Goal: Task Accomplishment & Management: Manage account settings

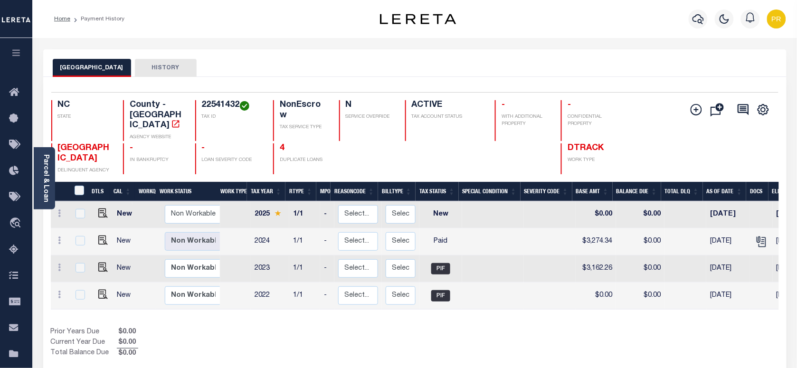
click at [217, 101] on h4 "22541432" at bounding box center [232, 105] width 60 height 10
copy h4 "22541432"
click at [50, 167] on div "Parcel & Loan" at bounding box center [44, 178] width 21 height 62
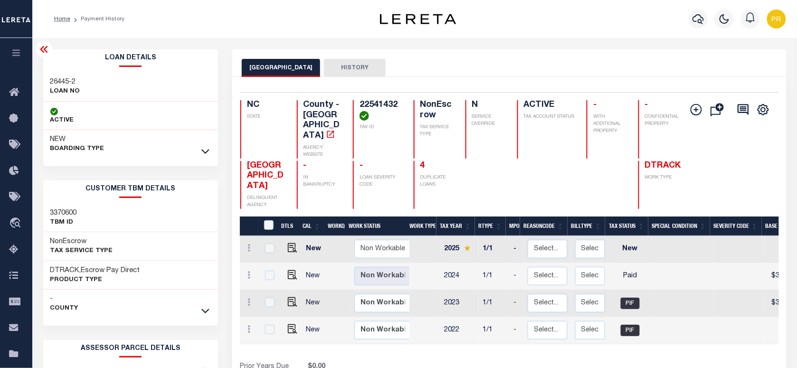
click at [65, 82] on h3 "26445-2" at bounding box center [65, 82] width 30 height 10
copy div "26445-2"
click at [381, 105] on h4 "22541432" at bounding box center [381, 110] width 43 height 20
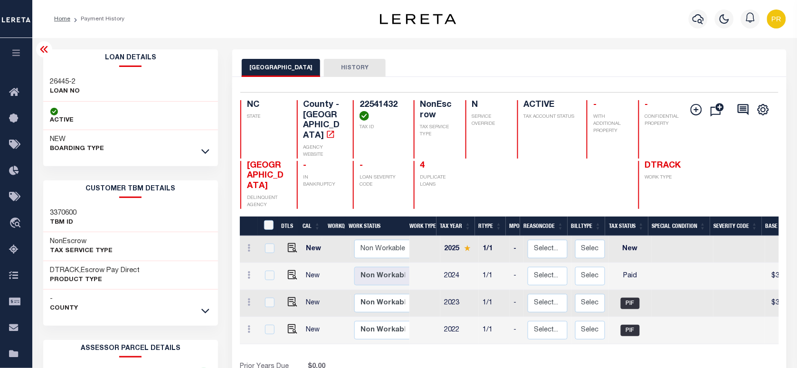
click at [381, 105] on h4 "22541432" at bounding box center [381, 110] width 43 height 20
copy h4 "22541432"
click at [380, 106] on h4 "22541432" at bounding box center [381, 110] width 43 height 20
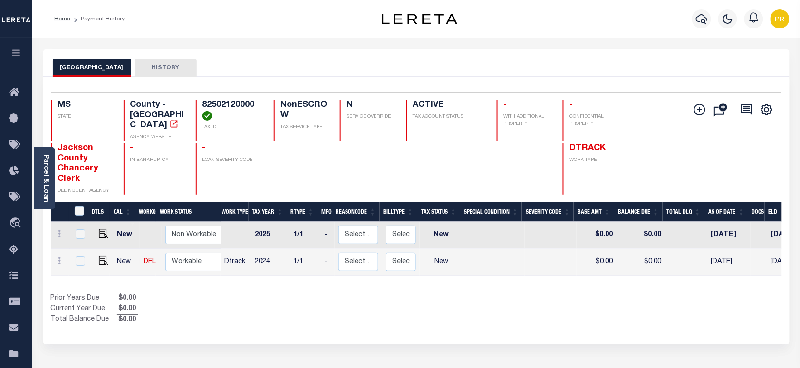
click at [349, 81] on div "Selected 2 Results 1 Items per page 25 50 100 MS STATE TAX ID N" at bounding box center [416, 211] width 746 height 268
click at [576, 70] on div "JACKSON COUNTY HISTORY" at bounding box center [416, 68] width 727 height 18
click at [105, 256] on img "" at bounding box center [104, 261] width 10 height 10
checkbox input "true"
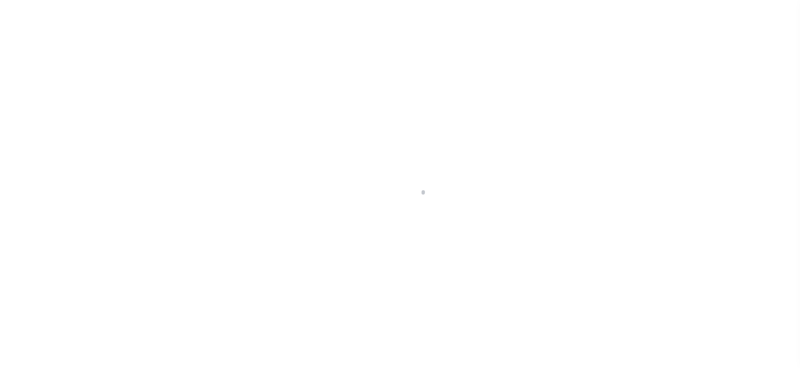
checkbox input "false"
type input "07/31/2025"
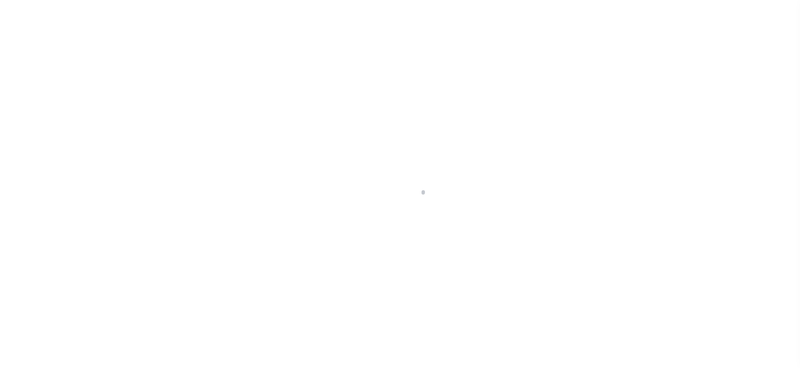
select select "NW2"
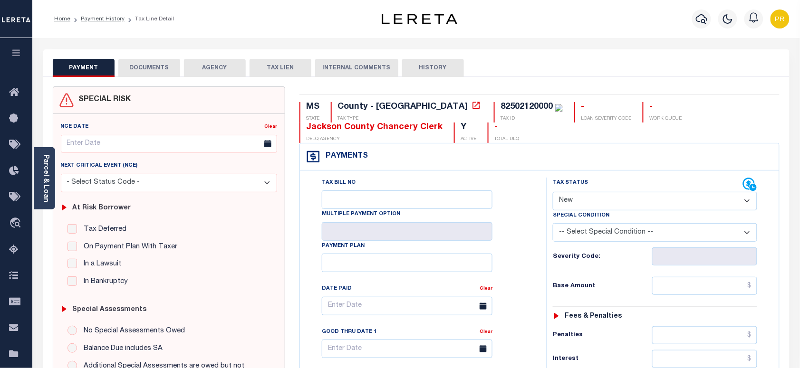
click at [540, 70] on div "PAYMENT DOCUMENTS AGENCY DELINQUENT PAYEE TAX LIEN HISTORY" at bounding box center [416, 68] width 727 height 18
drag, startPoint x: 48, startPoint y: 167, endPoint x: 52, endPoint y: 167, distance: 4.8
click at [48, 167] on link "Parcel & Loan" at bounding box center [45, 178] width 7 height 48
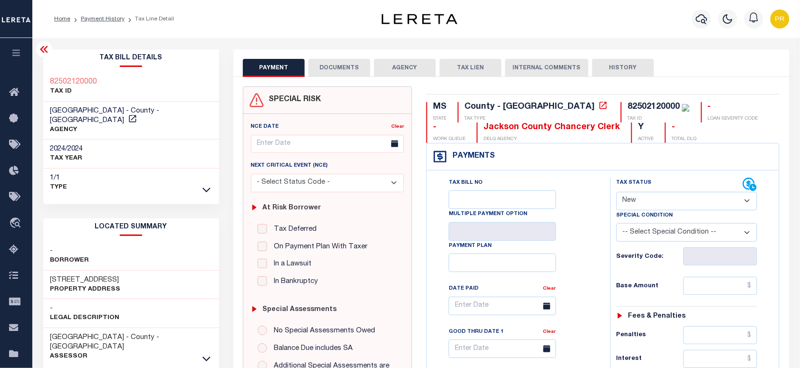
click at [60, 276] on h3 "[STREET_ADDRESS]" at bounding box center [85, 281] width 70 height 10
copy h3 "2417"
click at [70, 276] on h3 "[STREET_ADDRESS]" at bounding box center [85, 281] width 70 height 10
drag, startPoint x: 66, startPoint y: 270, endPoint x: 125, endPoint y: 269, distance: 58.9
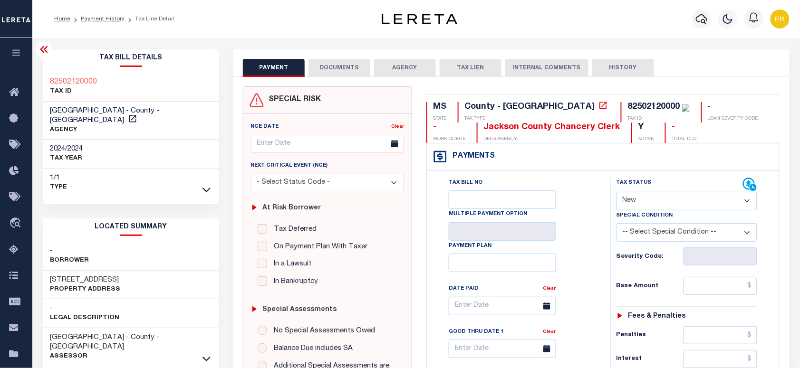
click at [121, 276] on h3 "[STREET_ADDRESS]" at bounding box center [85, 281] width 70 height 10
copy h3 "GUILLOTTEVILLE"
drag, startPoint x: 82, startPoint y: 15, endPoint x: 96, endPoint y: 25, distance: 16.4
click at [82, 16] on link "Payment History" at bounding box center [103, 19] width 44 height 6
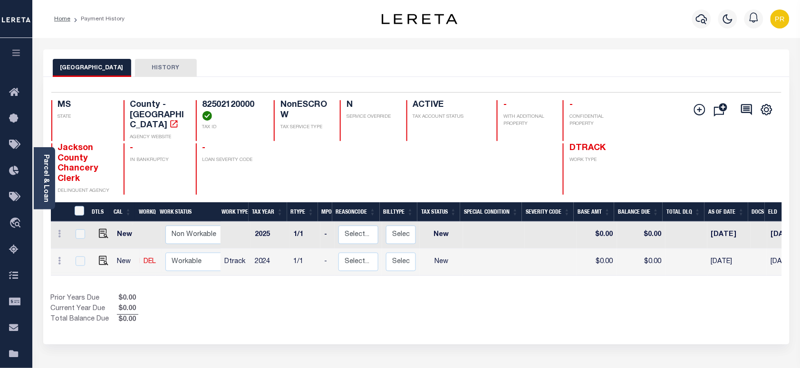
click at [96, 259] on link at bounding box center [101, 262] width 14 height 7
checkbox input "true"
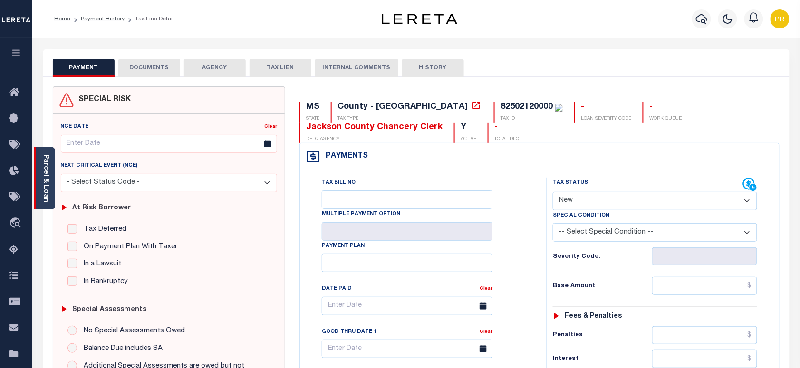
click at [49, 183] on link "Parcel & Loan" at bounding box center [45, 178] width 7 height 48
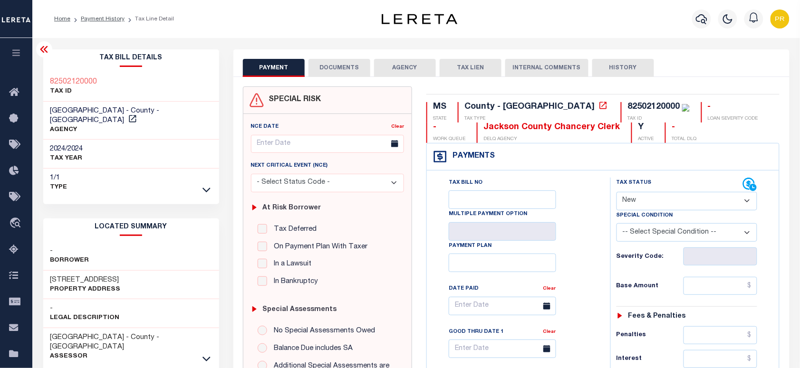
drag, startPoint x: 48, startPoint y: 272, endPoint x: 136, endPoint y: 271, distance: 87.9
click at [136, 271] on div "[STREET_ADDRESS] Property Address" at bounding box center [131, 285] width 176 height 29
copy h3 "[STREET_ADDRESS]"
click at [70, 276] on h3 "[STREET_ADDRESS]" at bounding box center [85, 281] width 70 height 10
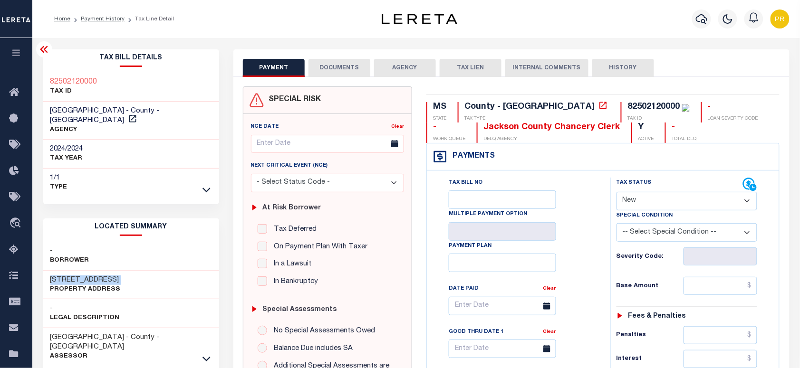
click at [70, 276] on h3 "[STREET_ADDRESS]" at bounding box center [85, 281] width 70 height 10
click at [57, 276] on h3 "[STREET_ADDRESS]" at bounding box center [85, 281] width 70 height 10
click at [52, 276] on h3 "[STREET_ADDRESS]" at bounding box center [85, 281] width 70 height 10
copy h3 "2417"
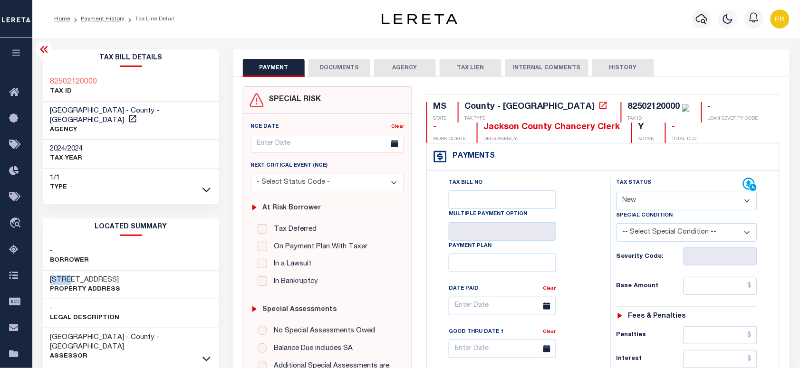
click at [57, 276] on h3 "[STREET_ADDRESS]" at bounding box center [85, 281] width 70 height 10
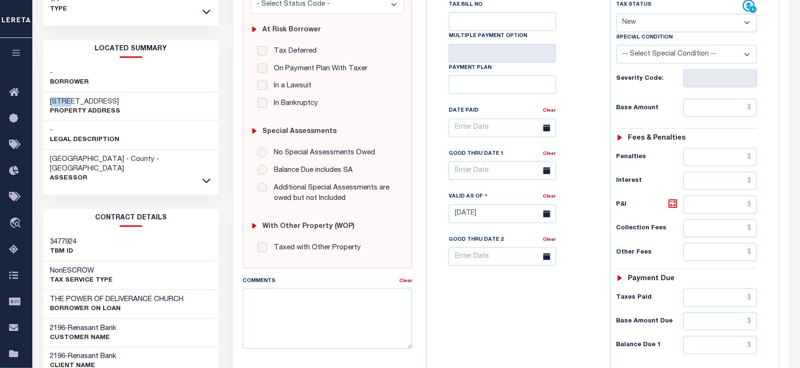
click at [122, 295] on h3 "THE POWER OF DELIVERANCE CHURCH" at bounding box center [117, 300] width 134 height 10
copy div "THE POWER OF DELIVERANCE CHURCH"
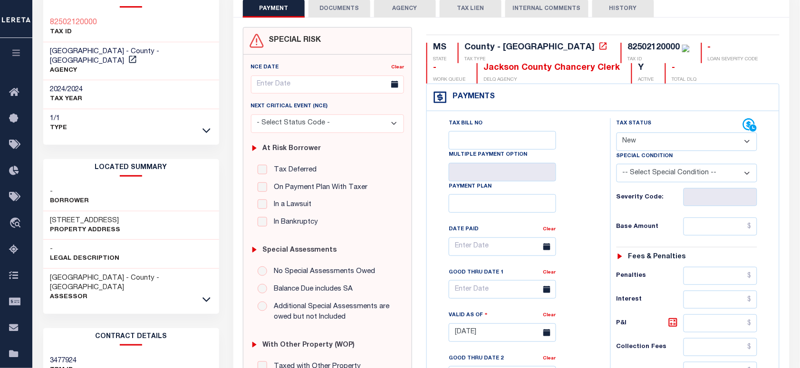
scroll to position [0, 0]
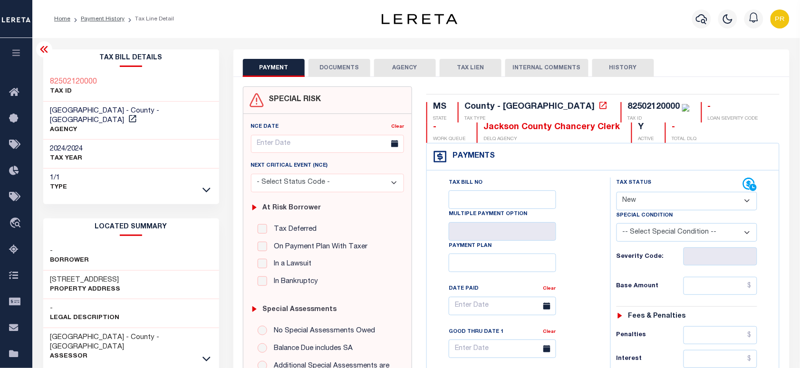
click at [708, 67] on div "PAYMENT DOCUMENTS AGENCY DELINQUENT PAYEE TAX LIEN HISTORY" at bounding box center [511, 68] width 537 height 18
click at [699, 207] on select "- Select Status Code - Open Due/Unpaid Paid Incomplete No Tax Due Internal Refu…" at bounding box center [686, 201] width 141 height 19
select select "PYD"
click at [616, 193] on select "- Select Status Code - Open Due/Unpaid Paid Incomplete No Tax Due Internal Refu…" at bounding box center [686, 201] width 141 height 19
type input "[DATE]"
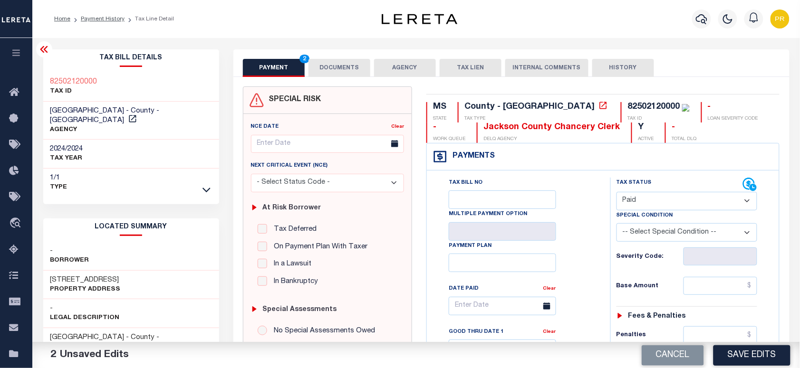
click at [671, 196] on select "- Select Status Code - Open Due/Unpaid Paid Incomplete No Tax Due Internal Refu…" at bounding box center [686, 201] width 141 height 19
select select "NTX"
click at [616, 193] on select "- Select Status Code - Open Due/Unpaid Paid Incomplete No Tax Due Internal Refu…" at bounding box center [686, 201] width 141 height 19
click at [664, 234] on select "-- Select Special Condition -- 3RD PARTY TAX LIEN AGENCY TAX LIEN (A.K.A Inside…" at bounding box center [686, 232] width 141 height 19
select select "5"
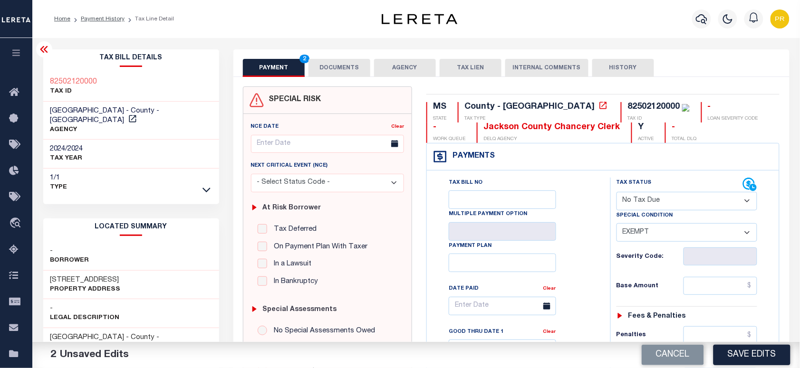
click at [616, 225] on select "-- Select Special Condition -- 3RD PARTY TAX LIEN AGENCY TAX LIEN (A.K.A Inside…" at bounding box center [686, 232] width 141 height 19
click at [338, 67] on button "DOCUMENTS" at bounding box center [339, 68] width 62 height 18
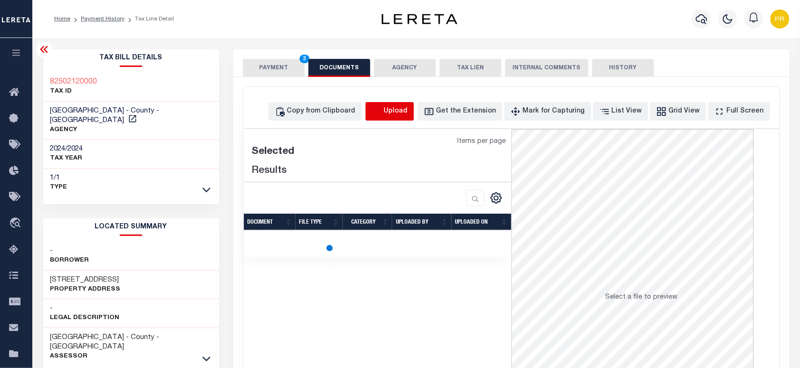
click at [382, 116] on icon "button" at bounding box center [377, 111] width 10 height 10
select select "POP"
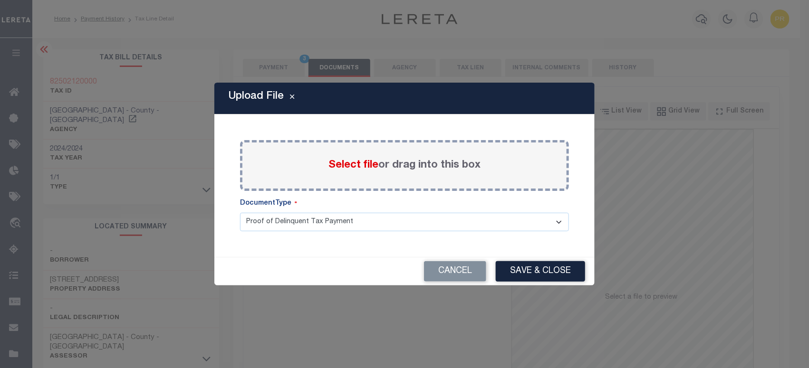
click at [424, 174] on div "Select file or drag into this box" at bounding box center [404, 165] width 329 height 51
click at [429, 170] on label "Select file or drag into this box" at bounding box center [404, 166] width 152 height 16
click at [0, 0] on input "Select file or drag into this box" at bounding box center [0, 0] width 0 height 0
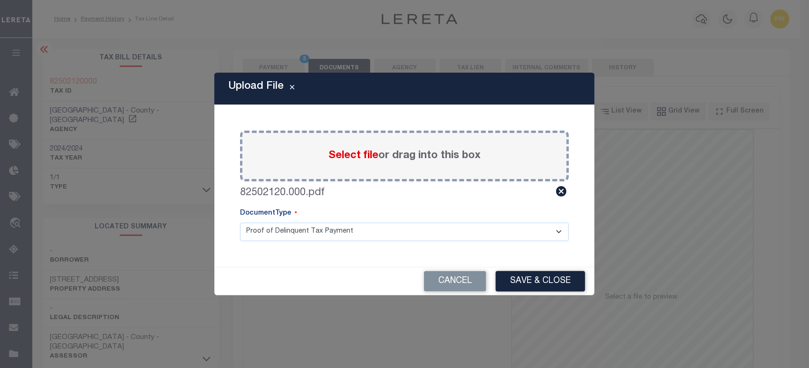
click at [322, 230] on select "Proof of Delinquent Tax Payment" at bounding box center [404, 232] width 329 height 19
click at [240, 223] on select "Proof of Delinquent Tax Payment" at bounding box center [404, 232] width 329 height 19
drag, startPoint x: 554, startPoint y: 276, endPoint x: 652, endPoint y: 305, distance: 102.7
click at [554, 276] on button "Save & Close" at bounding box center [540, 281] width 89 height 20
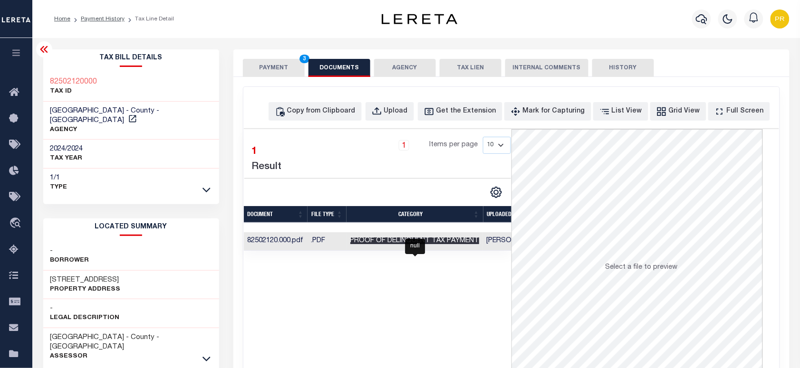
click at [453, 241] on span "Proof of Delinquent Tax Payment" at bounding box center [414, 241] width 129 height 7
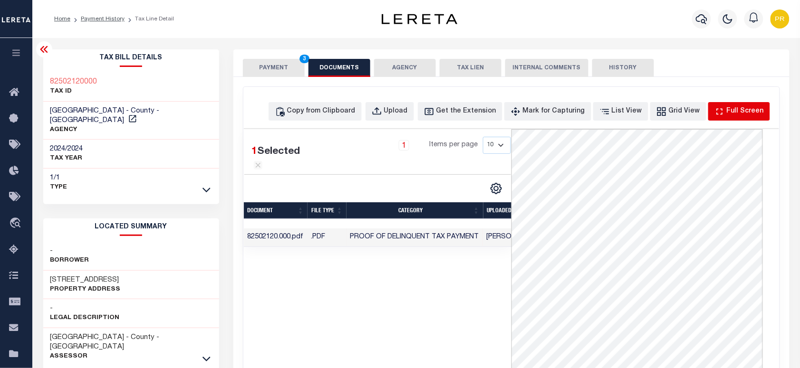
click at [737, 113] on div "Full Screen" at bounding box center [745, 111] width 37 height 10
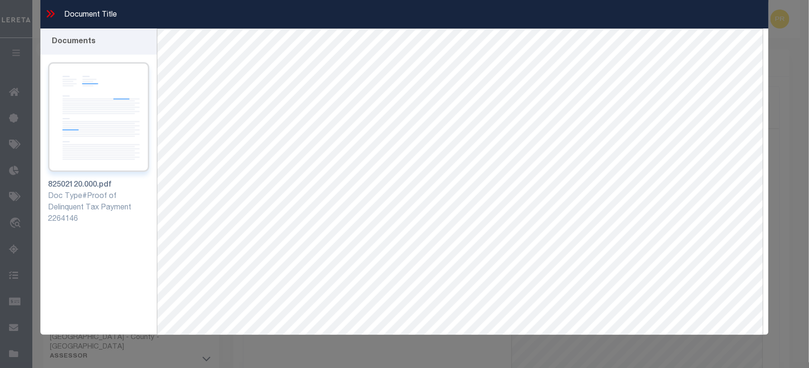
click at [107, 116] on img at bounding box center [98, 117] width 101 height 110
click at [44, 11] on icon at bounding box center [50, 14] width 12 height 12
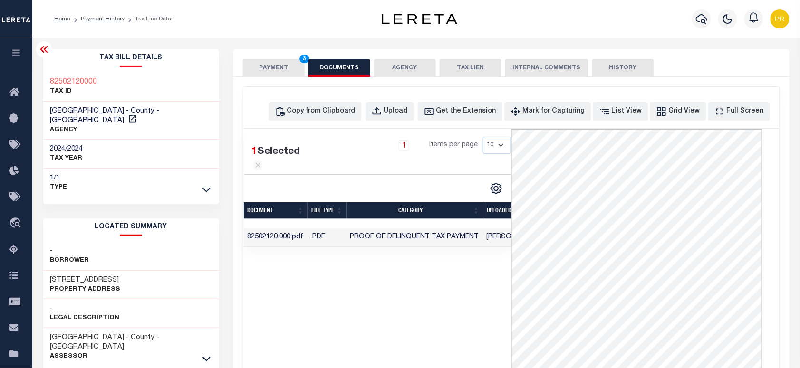
click at [284, 67] on button "PAYMENT 3" at bounding box center [274, 68] width 62 height 18
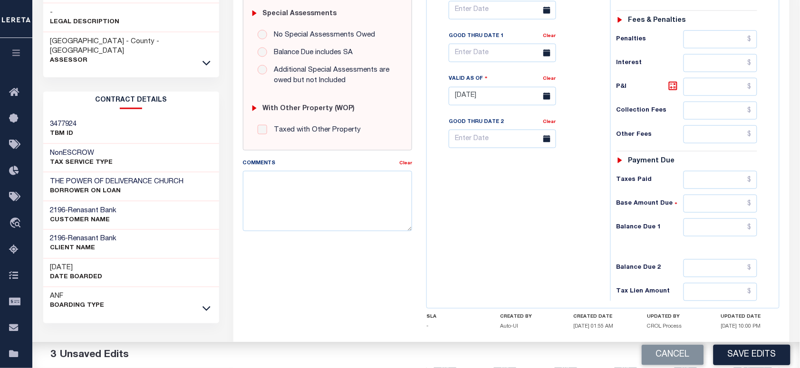
scroll to position [353, 0]
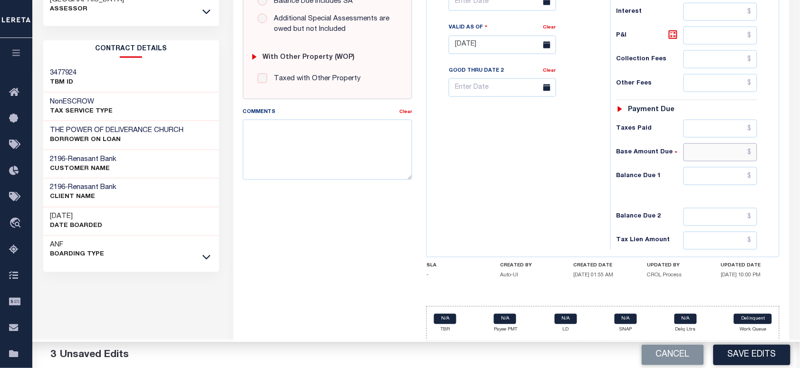
click at [688, 160] on input "text" at bounding box center [720, 153] width 74 height 18
click at [720, 177] on input "text" at bounding box center [720, 176] width 74 height 18
type input "$0.00"
click at [740, 355] on button "Save Edits" at bounding box center [751, 355] width 77 height 20
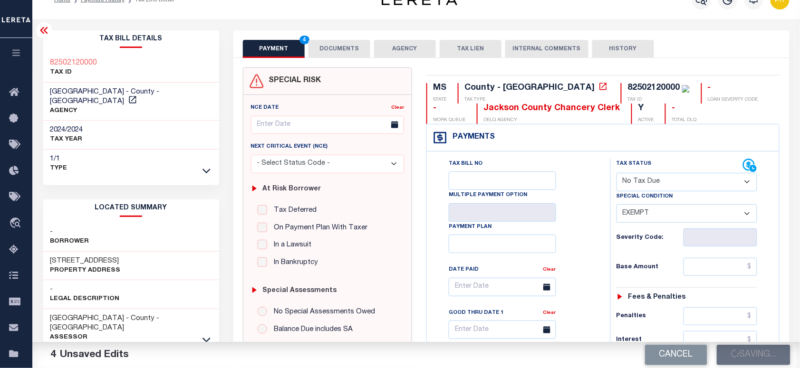
scroll to position [0, 0]
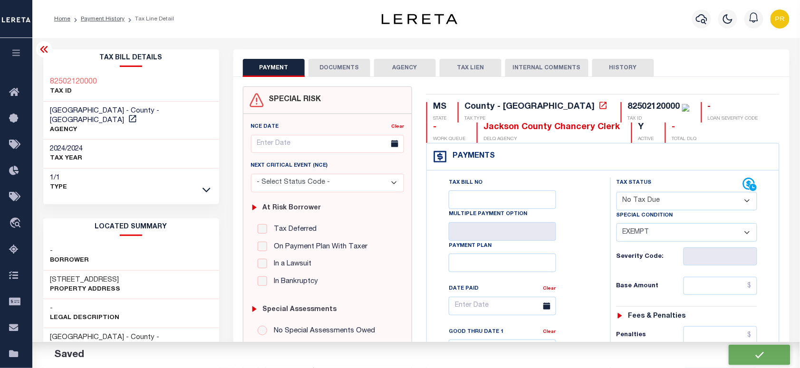
checkbox input "false"
type input "$0"
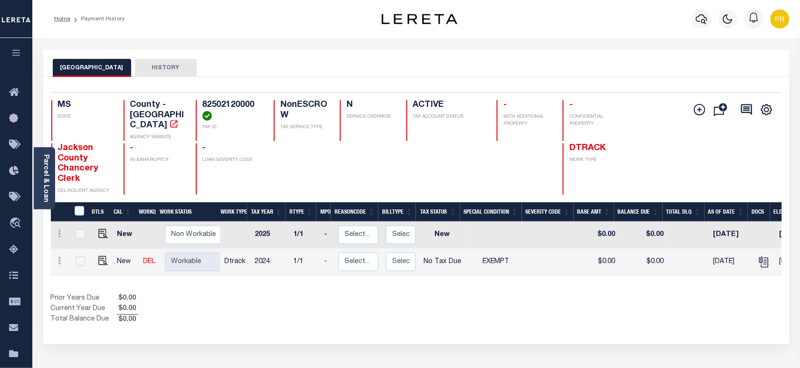
click at [227, 109] on h4 "82502120000" at bounding box center [232, 110] width 60 height 20
copy h4 "82502120000"
click at [48, 163] on link "Parcel & Loan" at bounding box center [45, 178] width 7 height 48
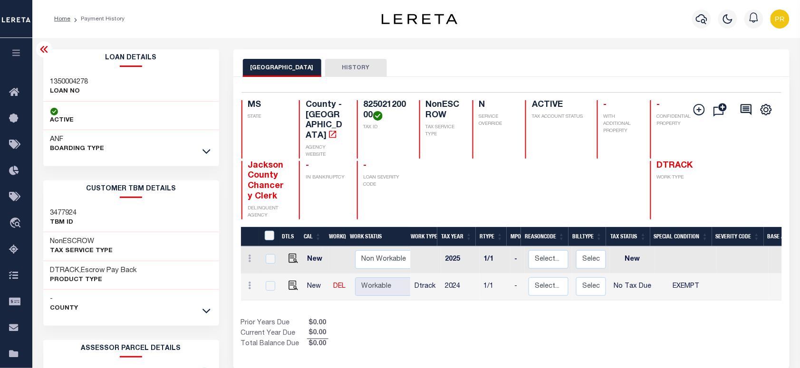
click at [62, 75] on div "1350004278 LOAN NO" at bounding box center [131, 87] width 176 height 29
copy h3 "1350004278"
click at [393, 102] on h4 "82502120000" at bounding box center [386, 110] width 44 height 20
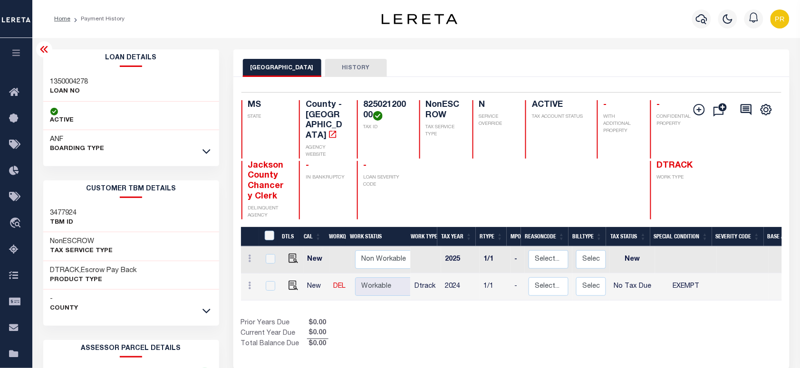
copy h4 "82502120000"
